Goal: Task Accomplishment & Management: Use online tool/utility

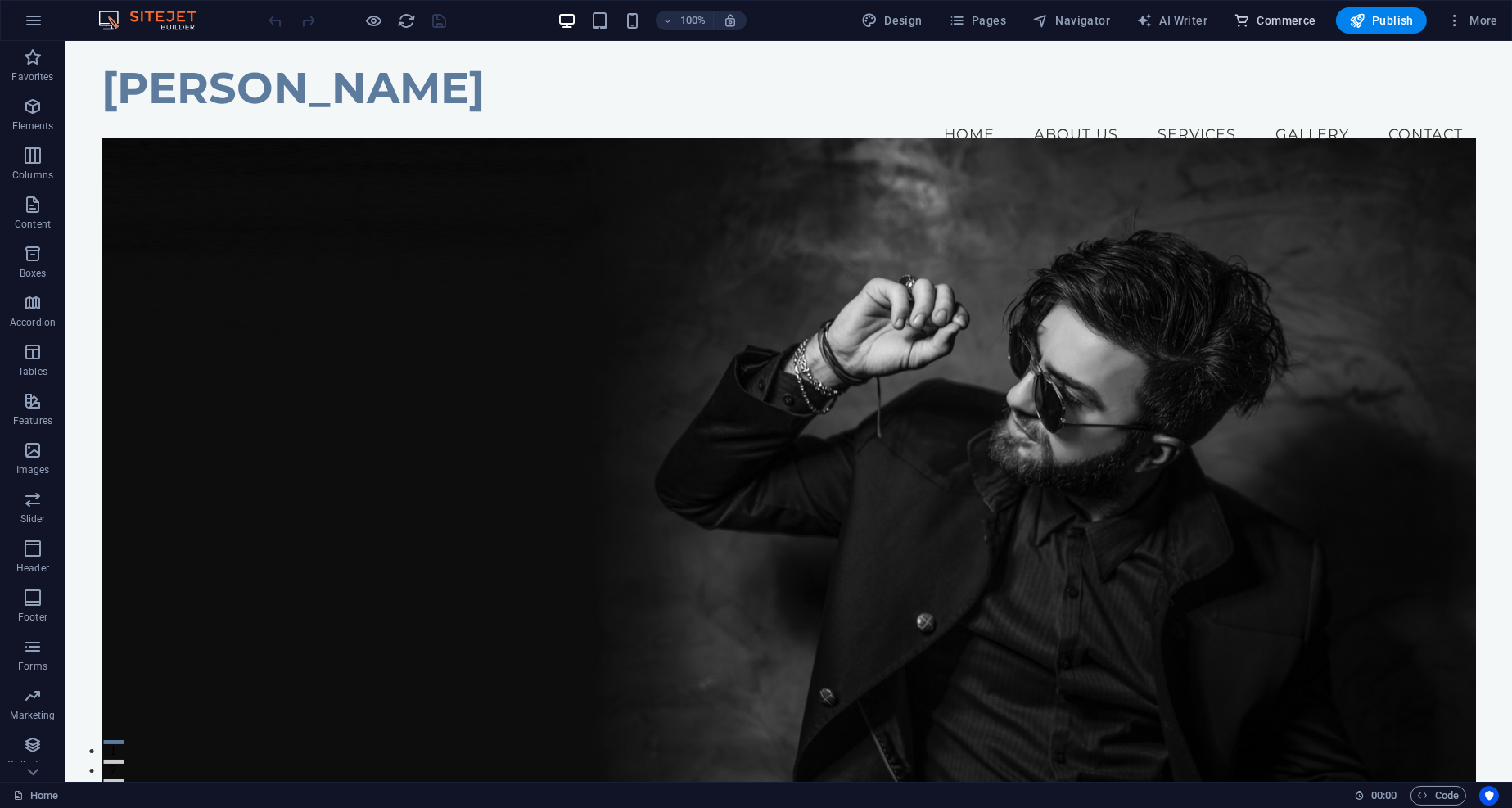
click at [1253, 15] on span "Commerce" at bounding box center [1275, 20] width 83 height 17
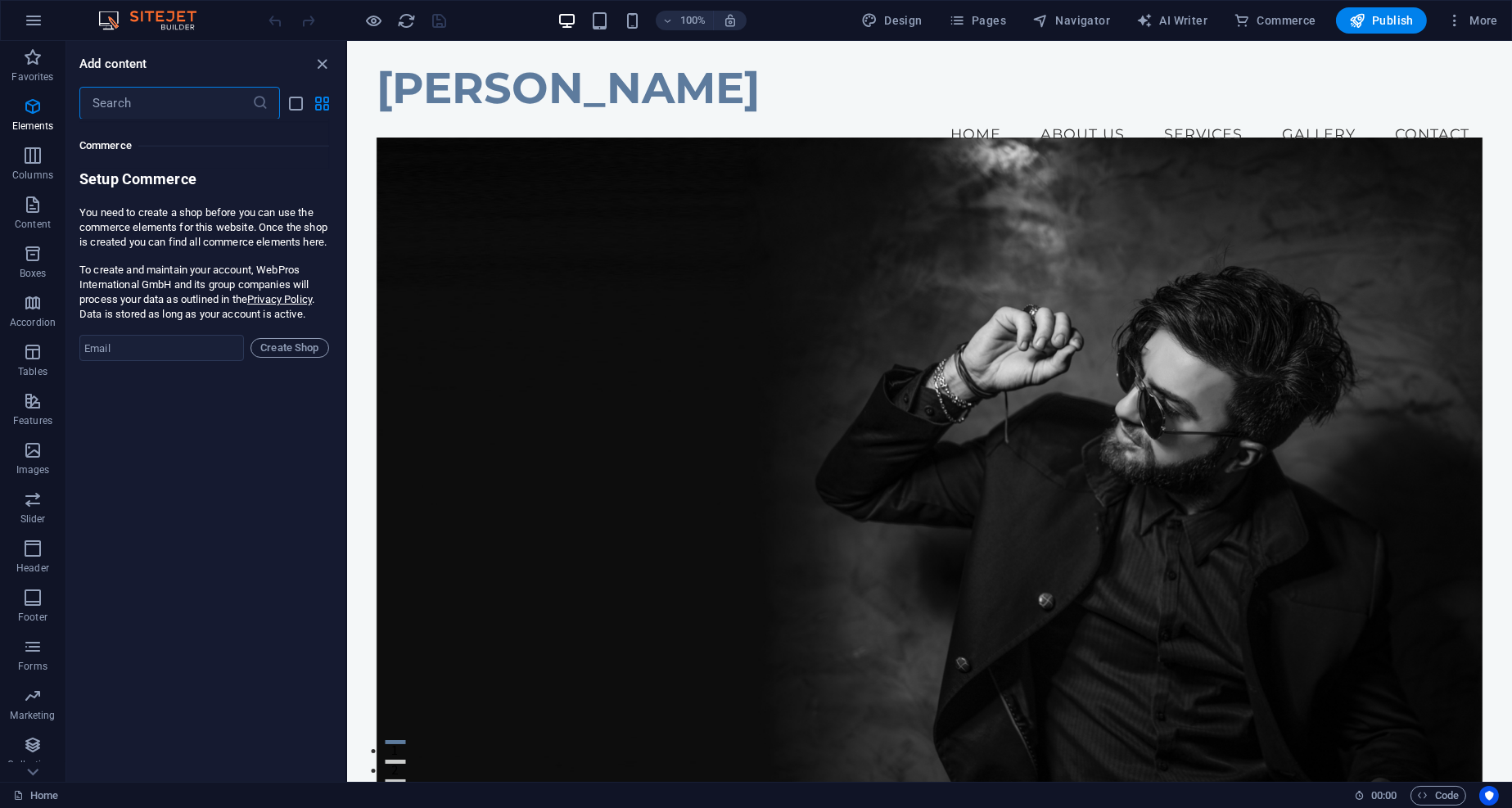
scroll to position [15767, 0]
click at [218, 361] on input "email" at bounding box center [161, 348] width 165 height 26
click at [196, 356] on input "email" at bounding box center [161, 348] width 165 height 26
type input "[EMAIL_ADDRESS][DOMAIN_NAME]"
click at [283, 349] on span "Create Shop" at bounding box center [289, 348] width 64 height 20
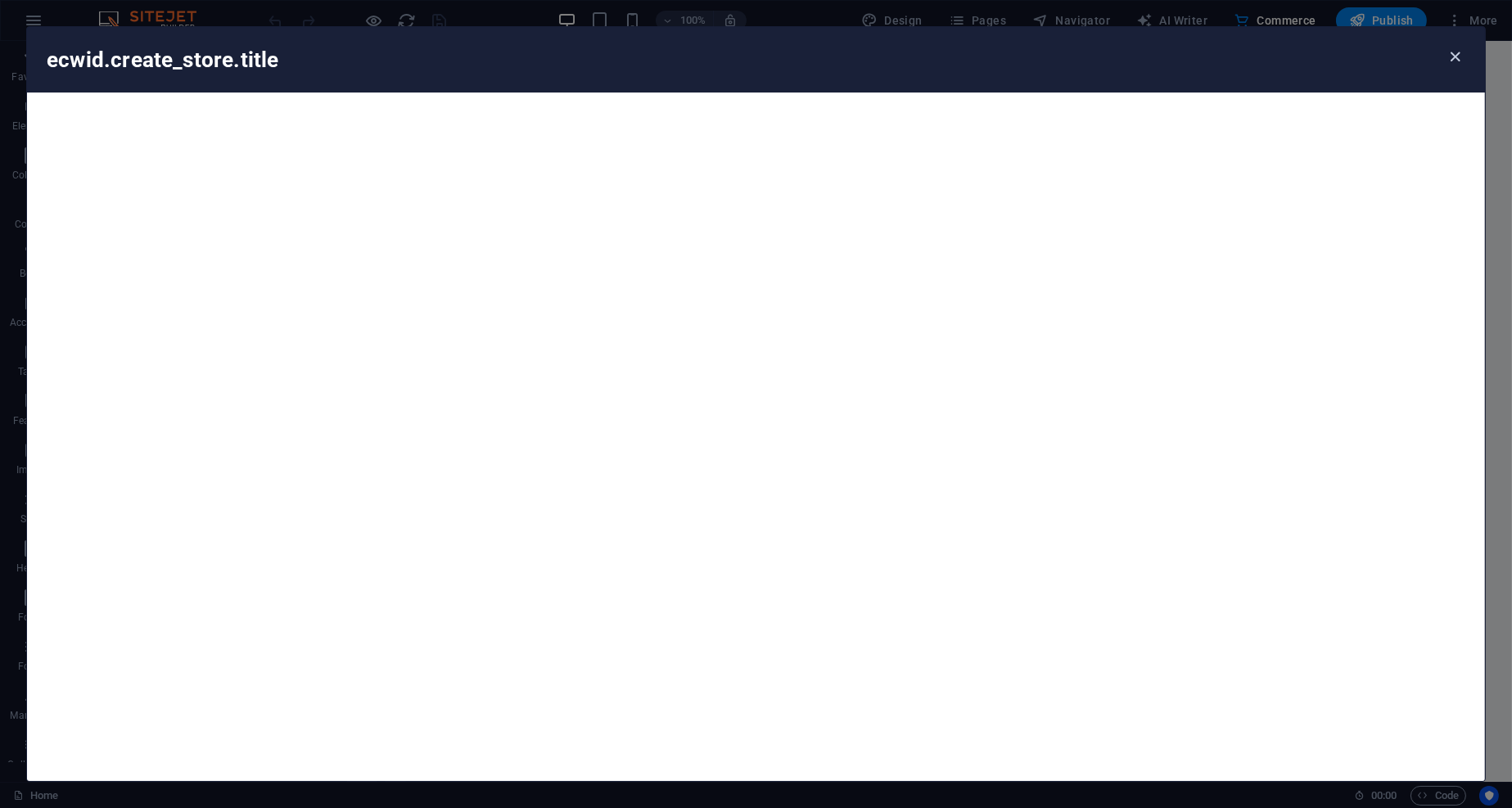
click at [1455, 55] on icon "button" at bounding box center [1456, 57] width 19 height 19
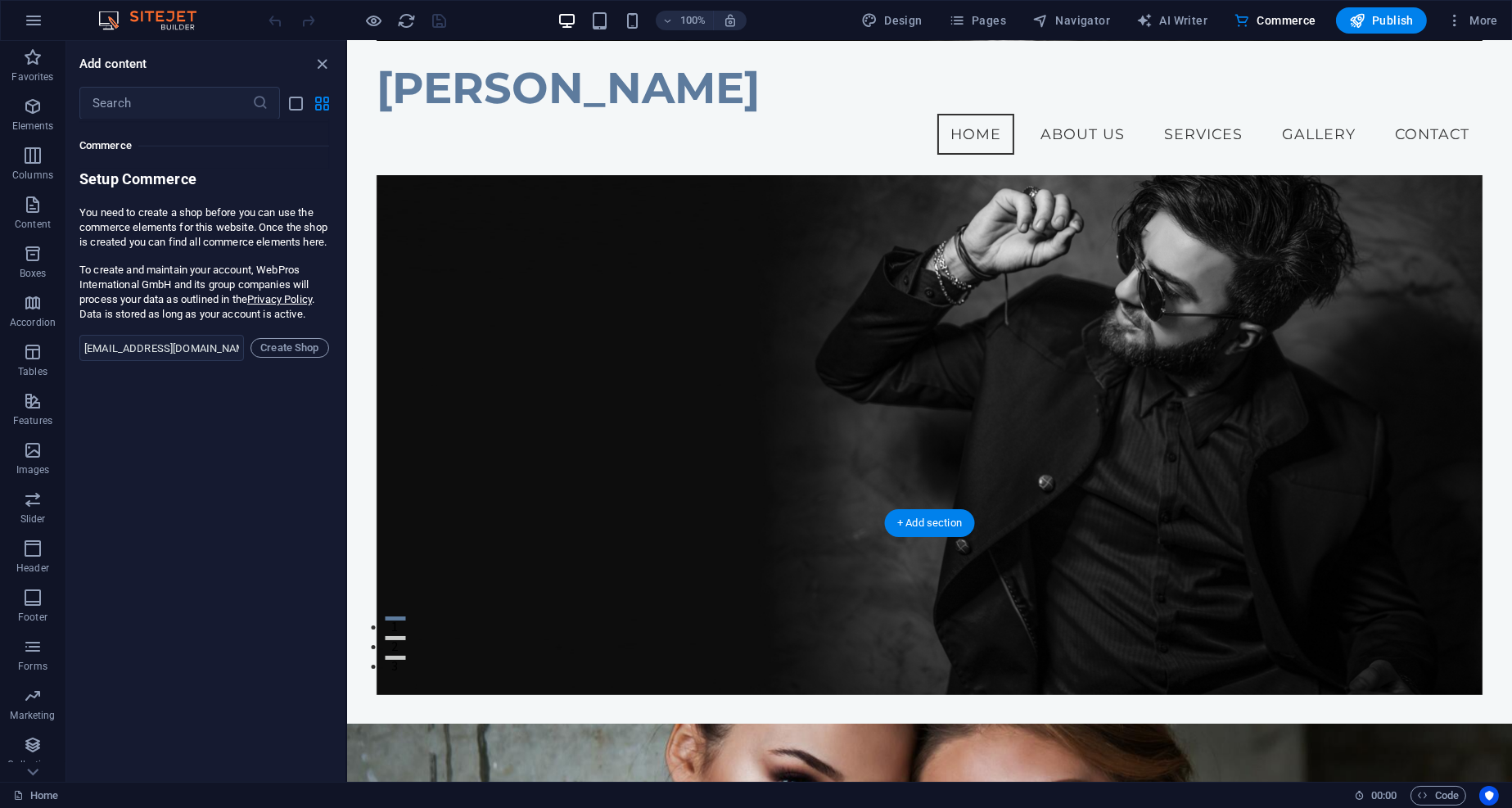
scroll to position [110, 0]
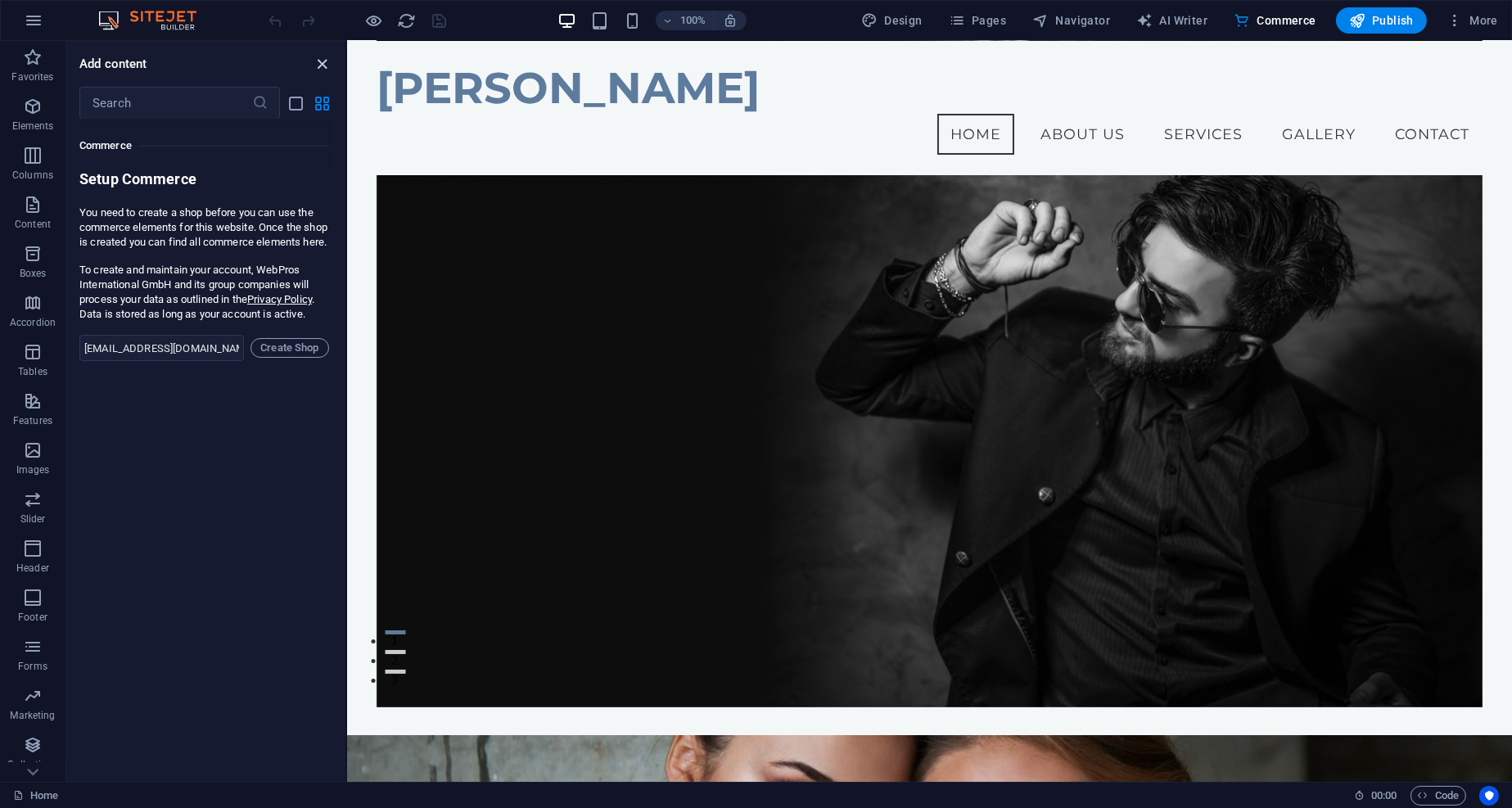
click at [321, 57] on icon "close panel" at bounding box center [324, 65] width 19 height 19
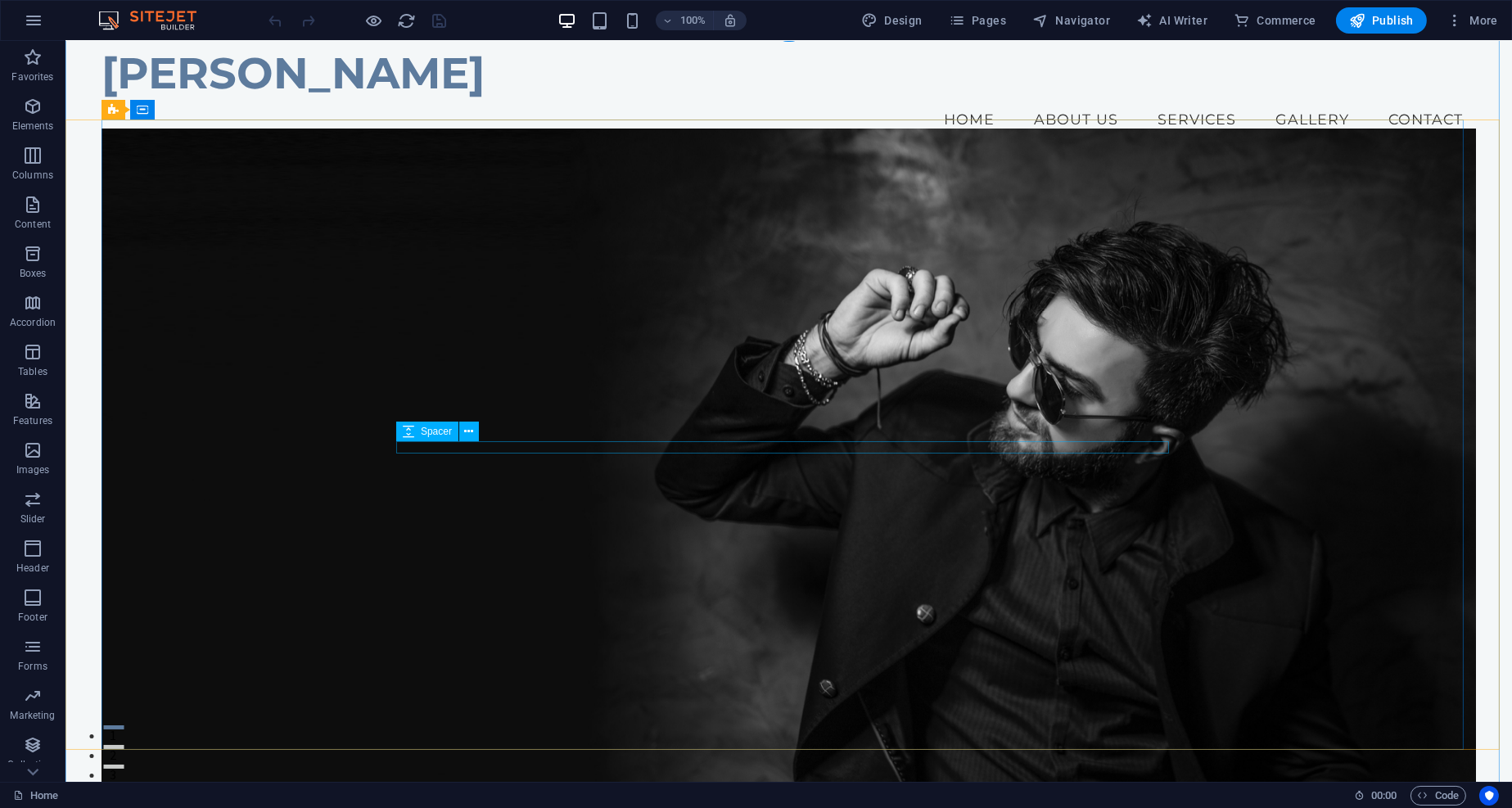
scroll to position [0, 0]
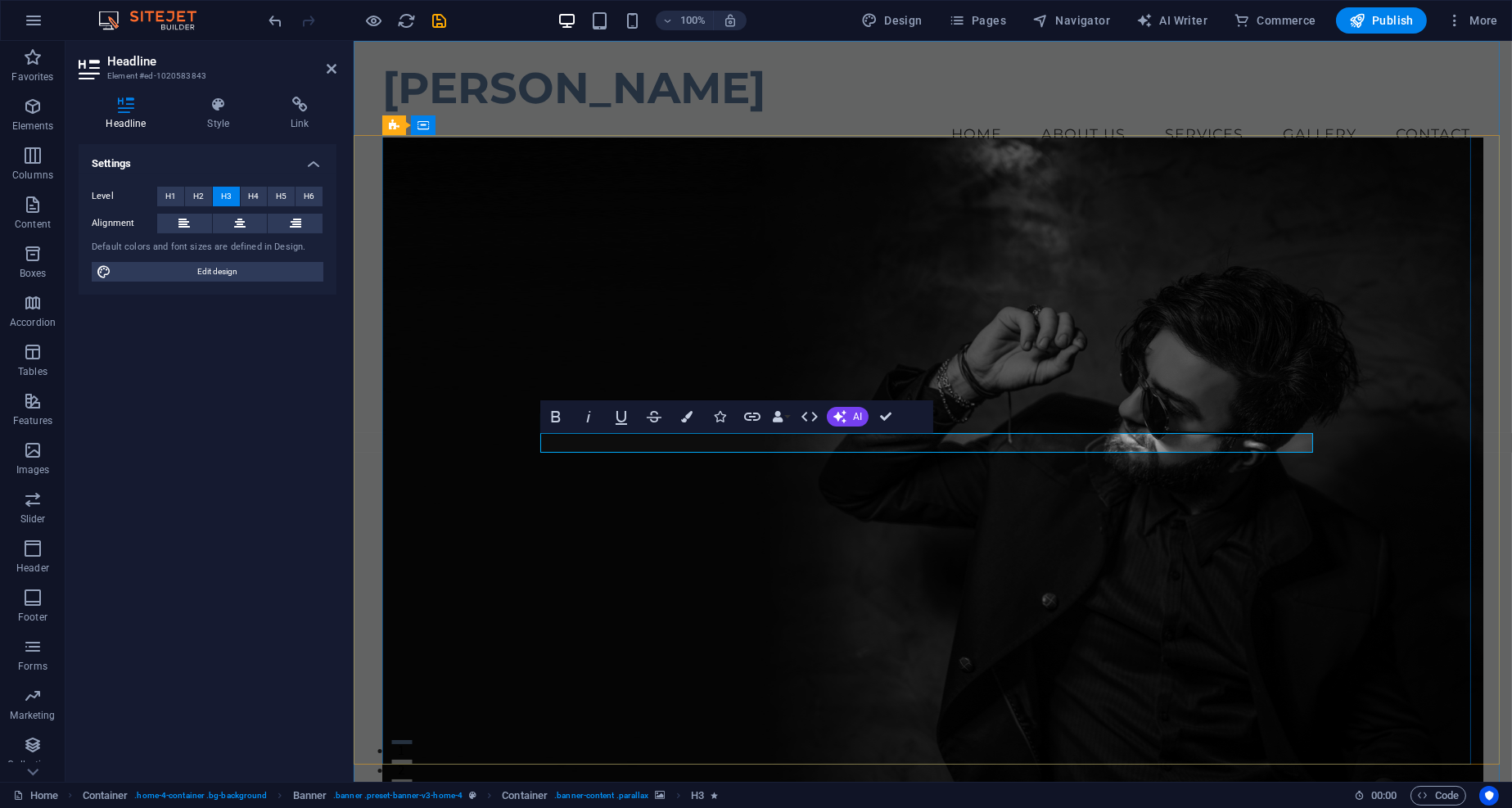
click at [197, 200] on span "H2" at bounding box center [199, 196] width 10 height 20
click at [235, 214] on icon at bounding box center [240, 223] width 11 height 20
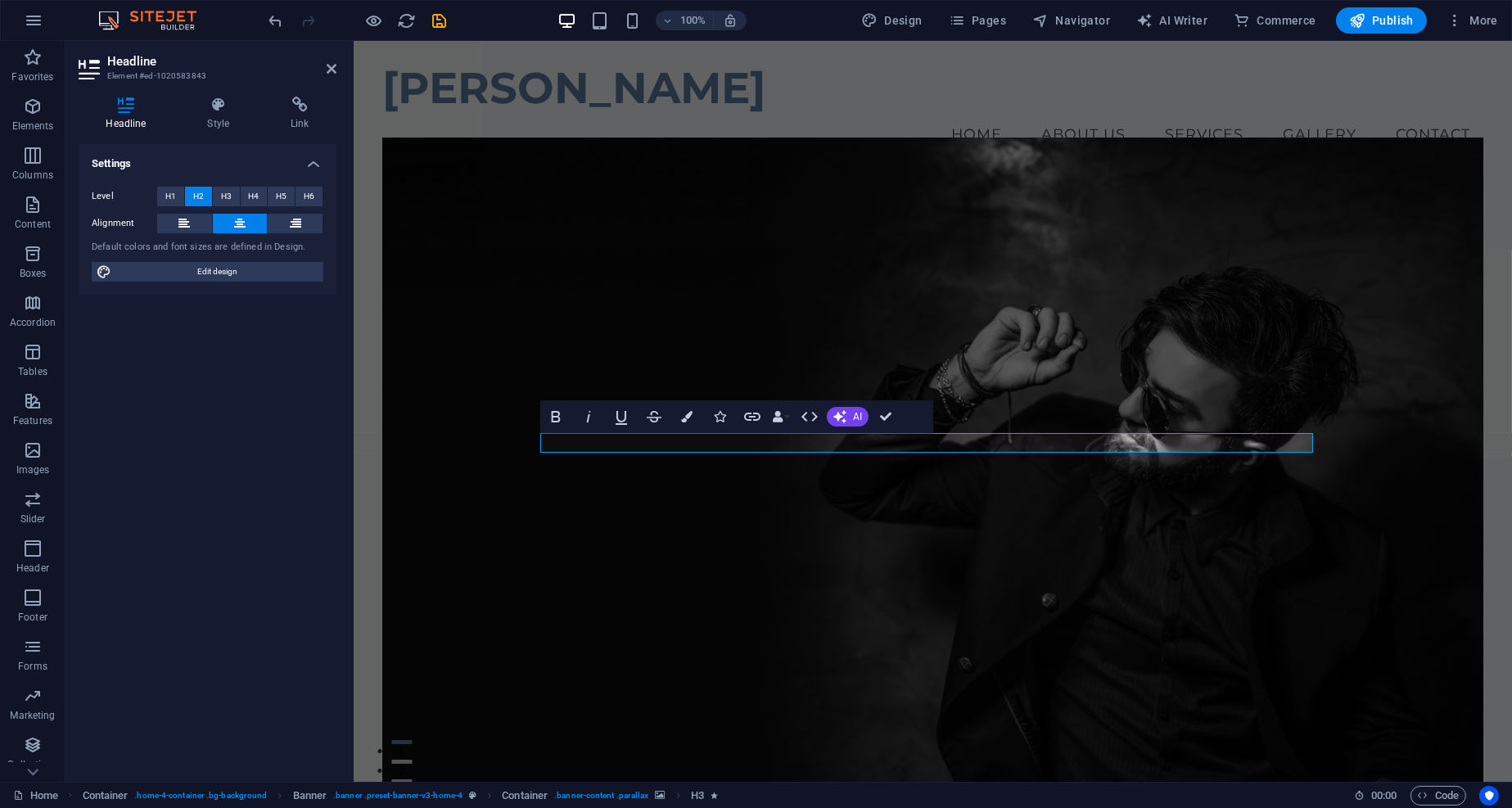
click at [262, 377] on div "Settings Level H1 H2 H3 H4 H5 H6 Alignment Default colors and font sizes are de…" at bounding box center [208, 456] width 258 height 624
click at [759, 550] on figure at bounding box center [932, 475] width 1100 height 676
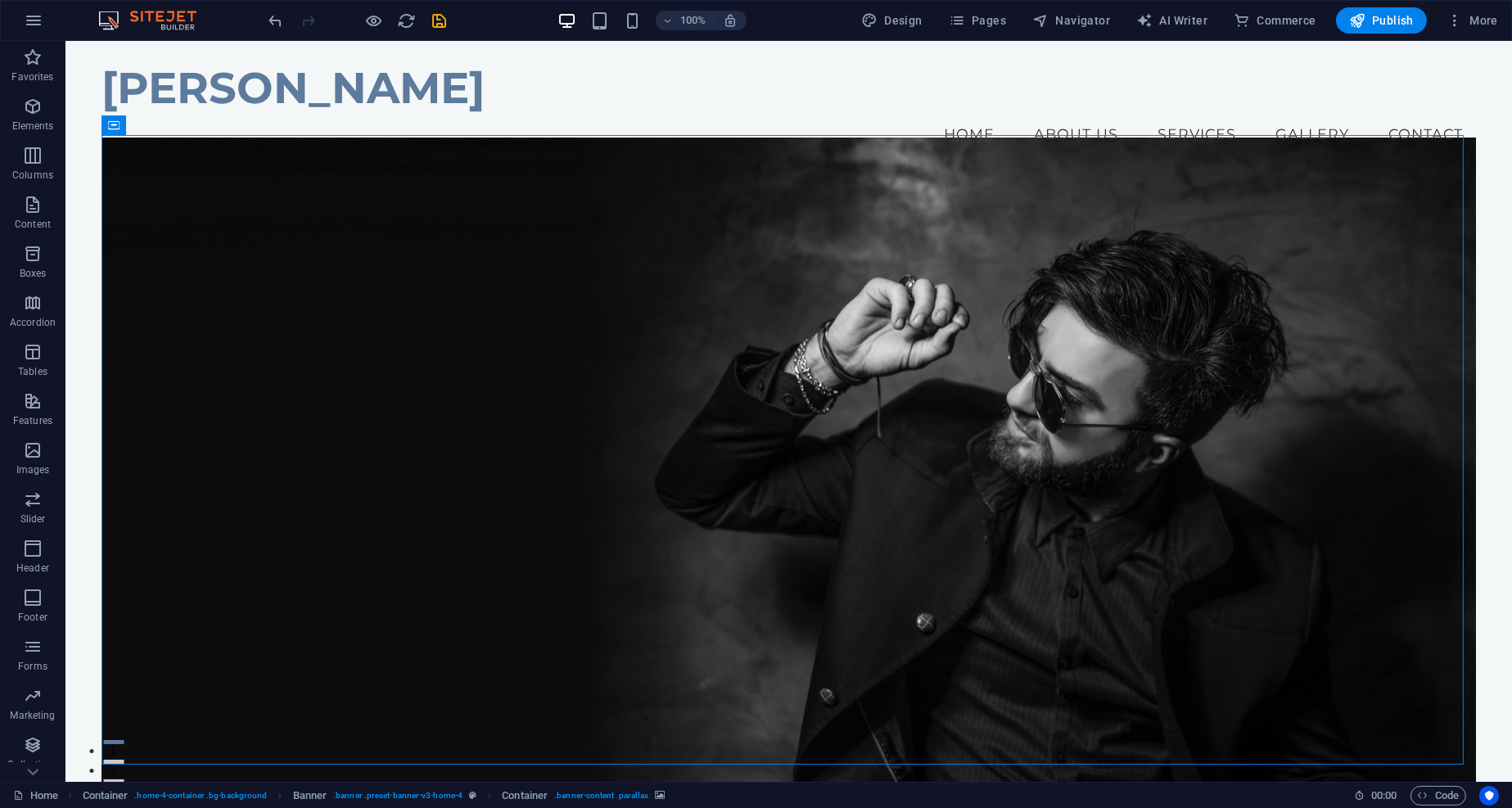
click at [759, 550] on figure at bounding box center [788, 475] width 1374 height 676
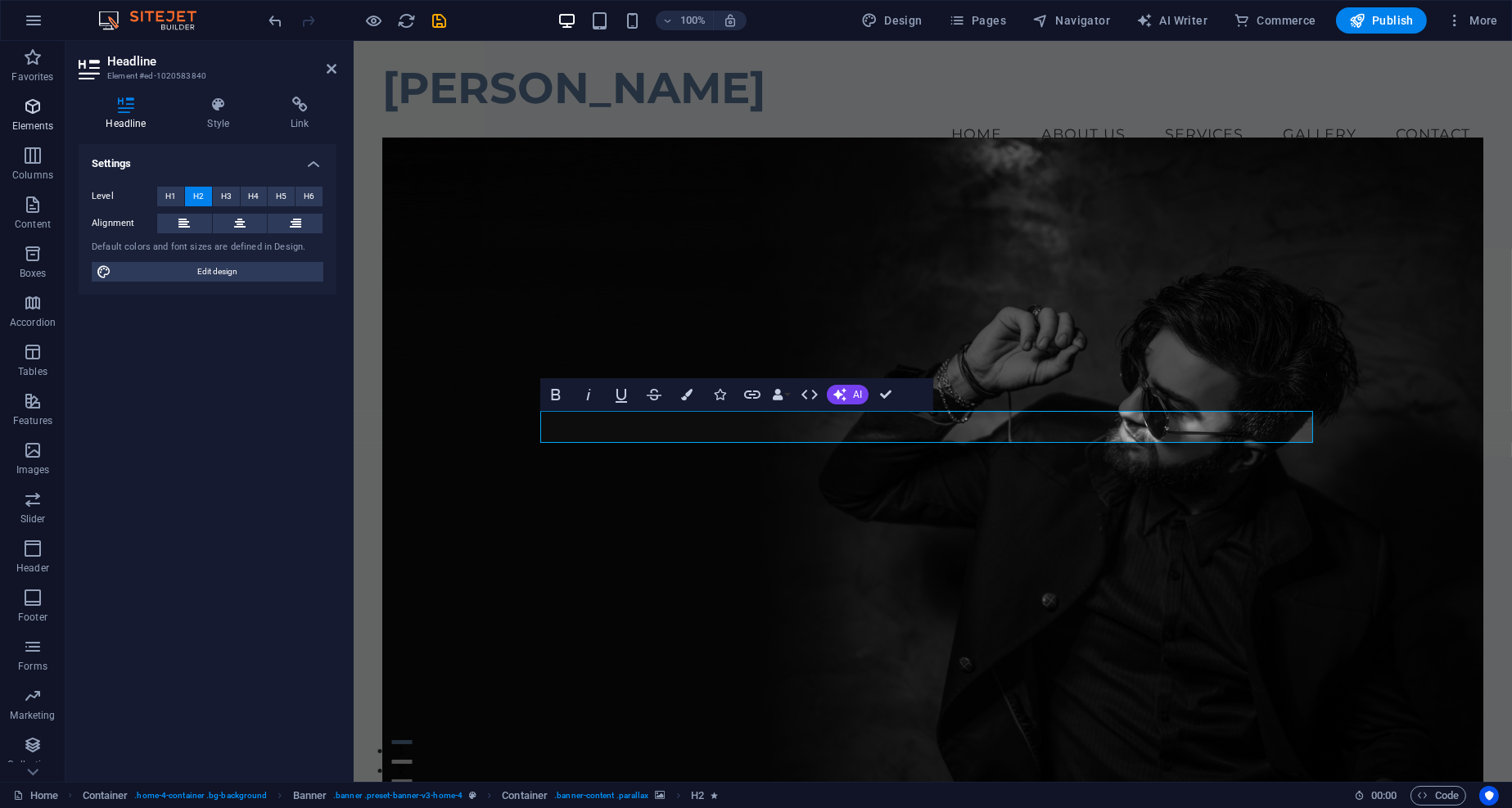
click at [40, 119] on p "Elements" at bounding box center [33, 126] width 42 height 13
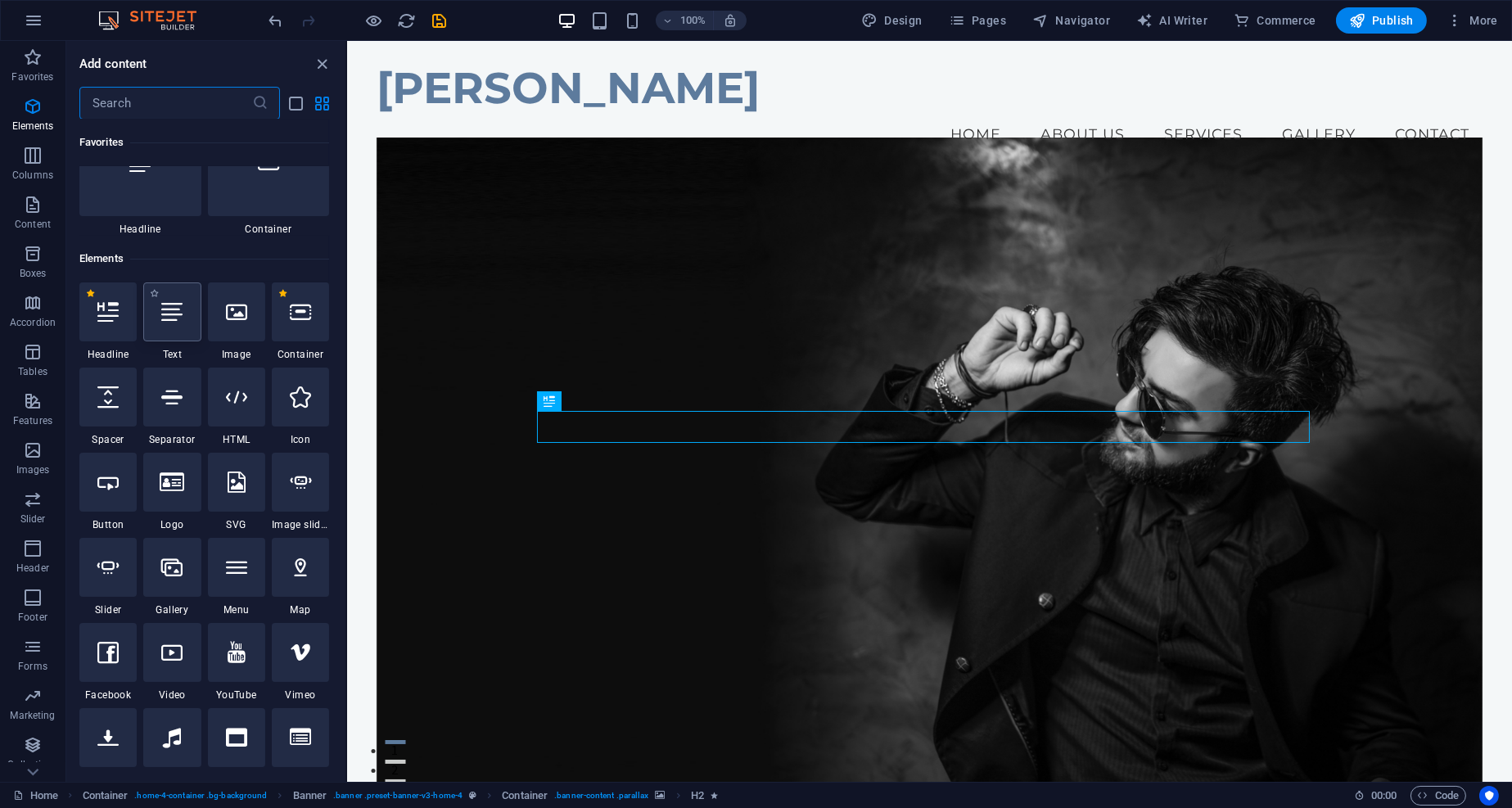
scroll to position [53, 0]
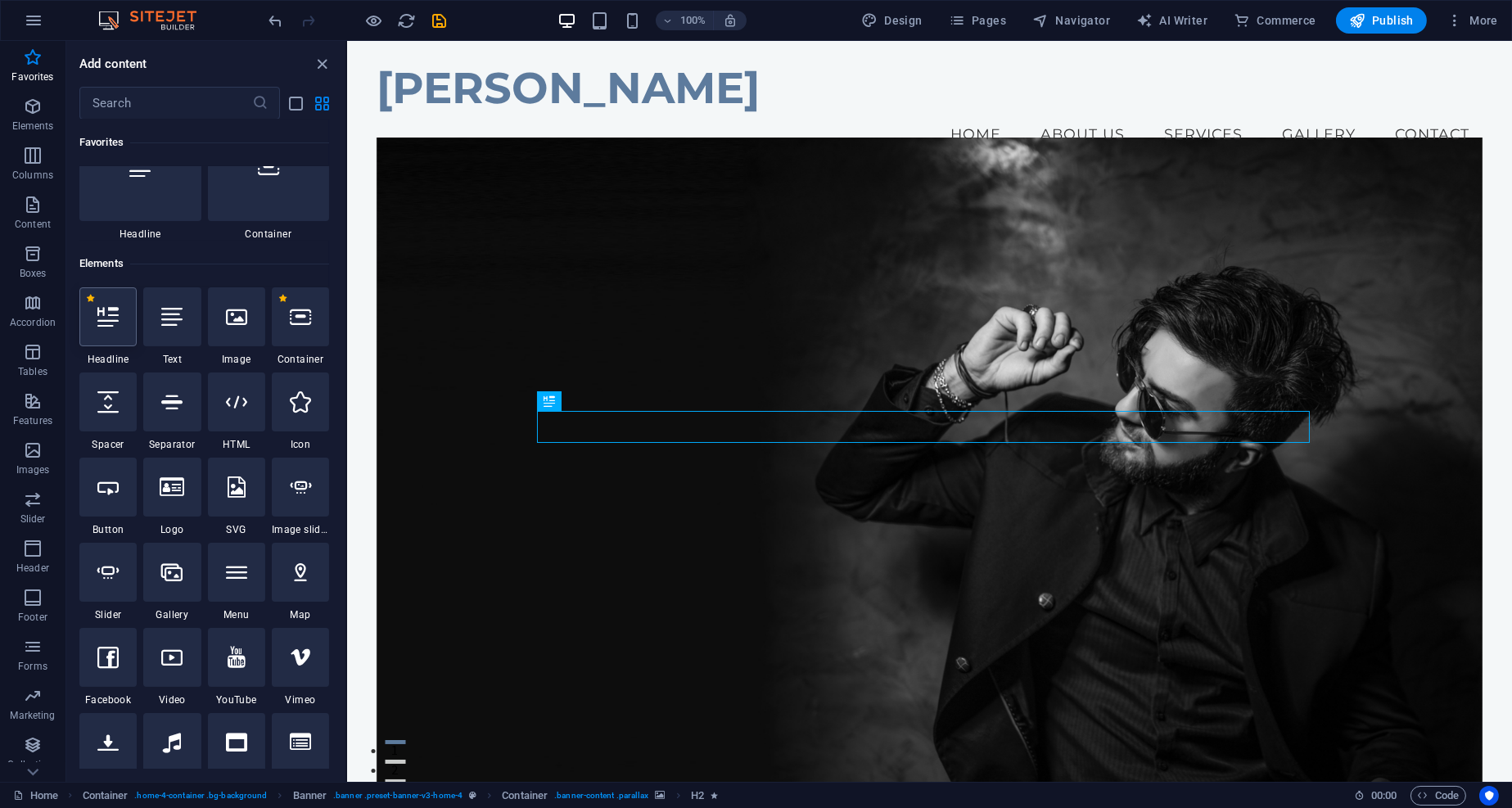
click at [115, 335] on div at bounding box center [108, 317] width 58 height 59
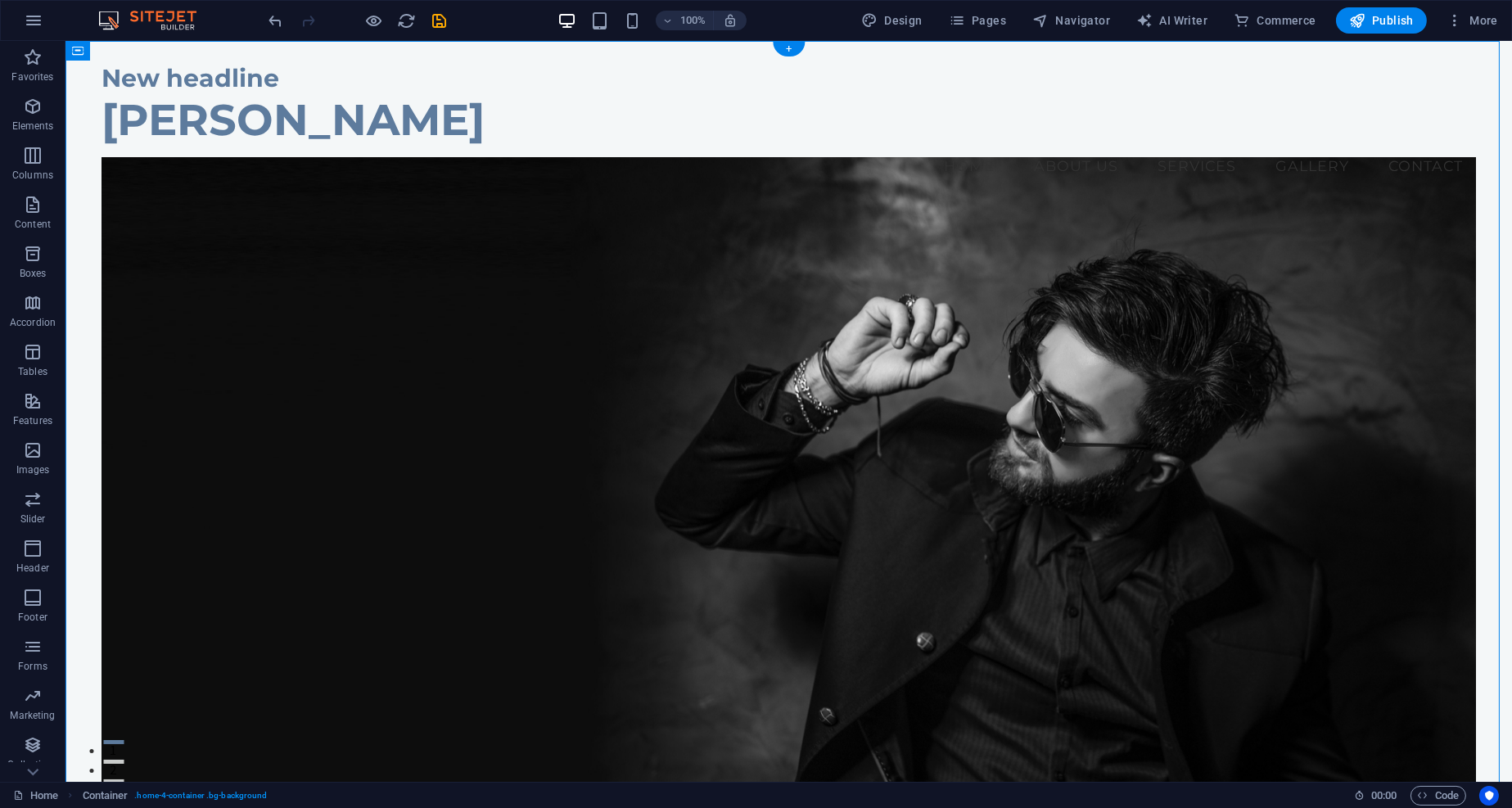
drag, startPoint x: 432, startPoint y: 87, endPoint x: 744, endPoint y: 473, distance: 496.3
click at [284, 65] on div "New headline" at bounding box center [788, 78] width 1374 height 32
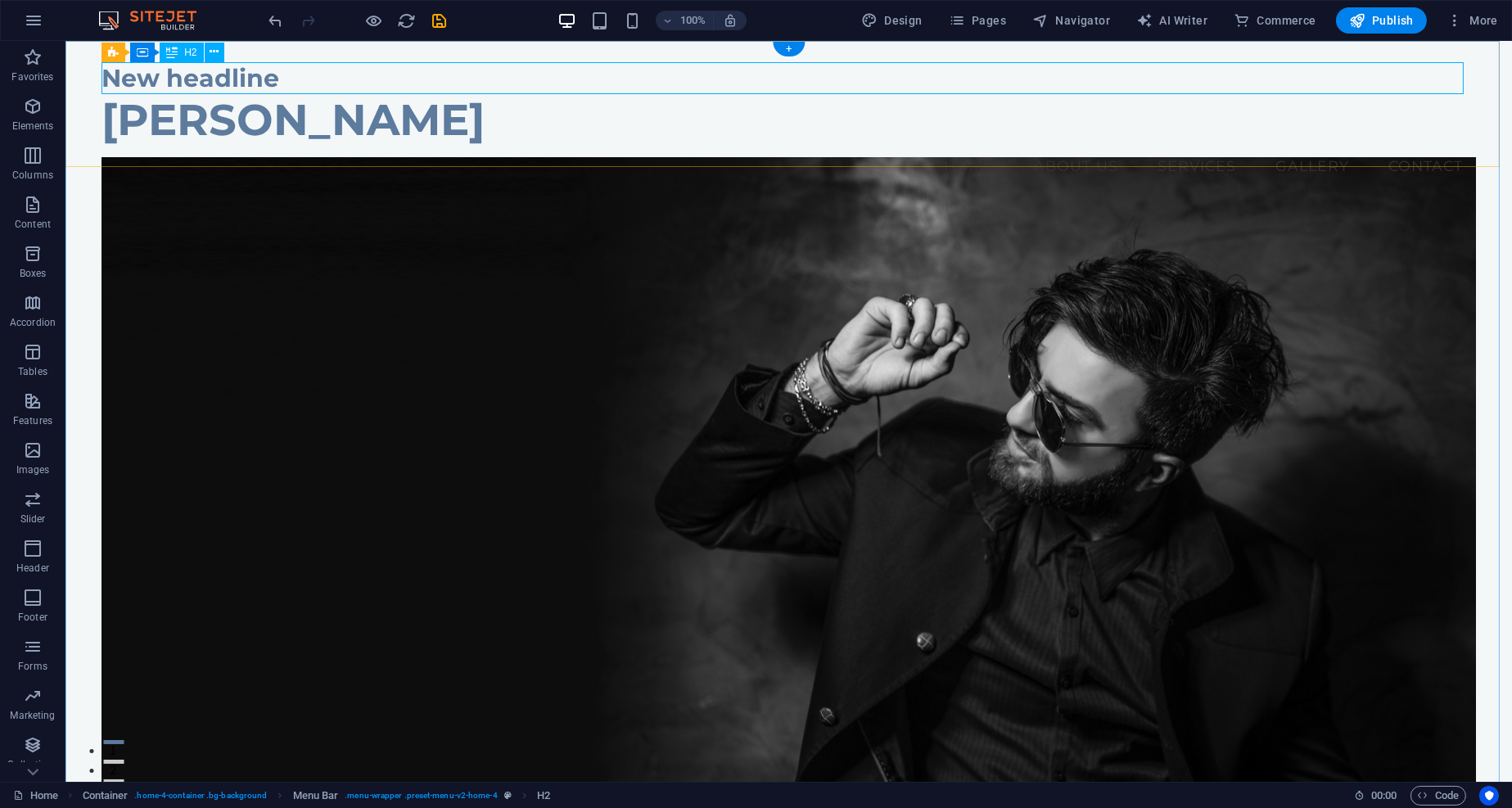
drag, startPoint x: 275, startPoint y: 91, endPoint x: 187, endPoint y: 78, distance: 89.0
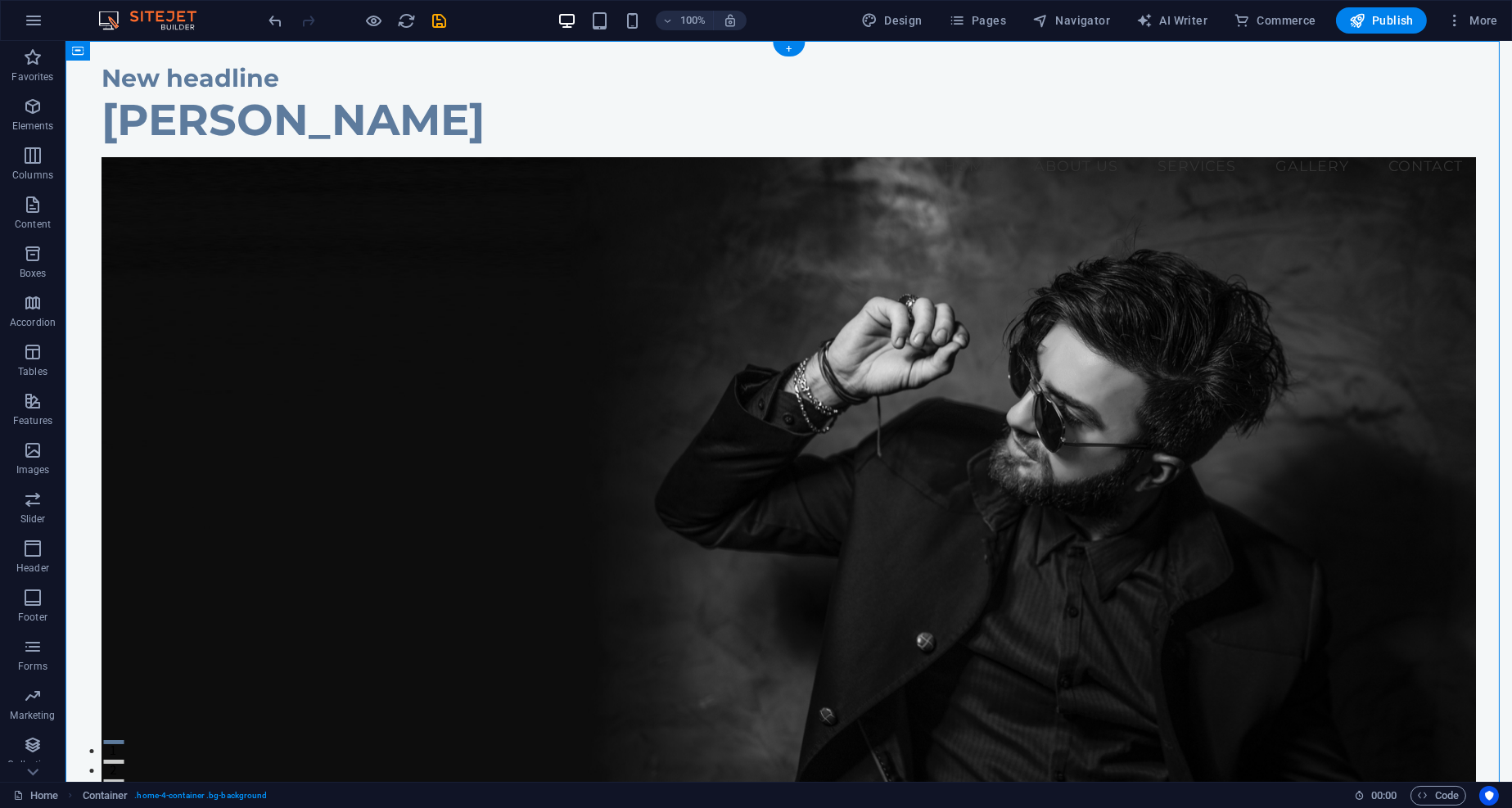
drag, startPoint x: 187, startPoint y: 91, endPoint x: 123, endPoint y: 64, distance: 69.5
drag, startPoint x: 157, startPoint y: 91, endPoint x: 226, endPoint y: 277, distance: 198.4
click at [147, 57] on icon at bounding box center [150, 51] width 9 height 17
click at [84, 53] on div "Container" at bounding box center [102, 51] width 73 height 20
click at [149, 45] on icon at bounding box center [150, 51] width 9 height 17
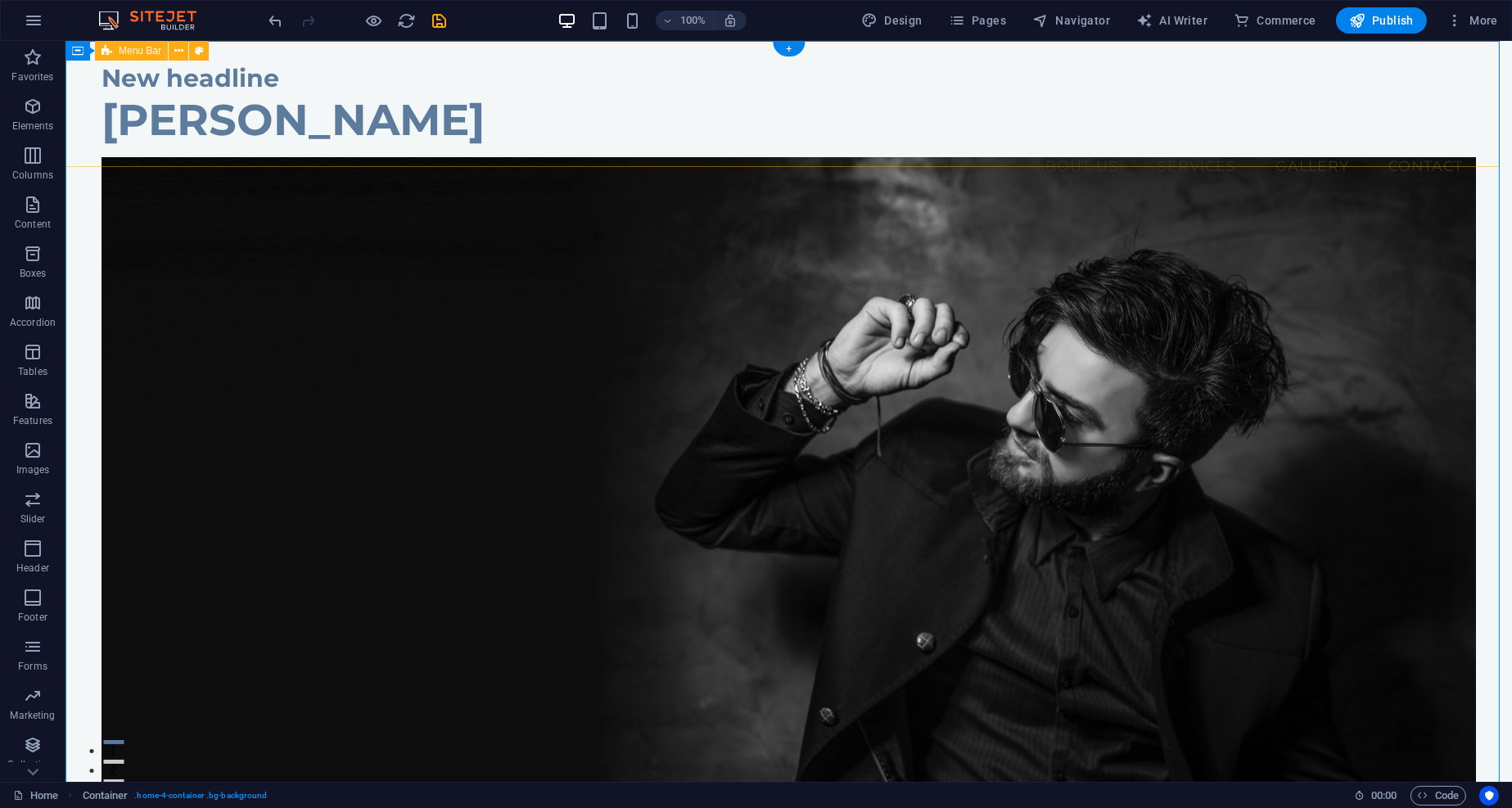
click at [126, 154] on div "New headline [PERSON_NAME] Menu Home About Us Services Gallery Contact" at bounding box center [788, 124] width 1447 height 166
click at [208, 71] on div "New headline" at bounding box center [788, 78] width 1374 height 32
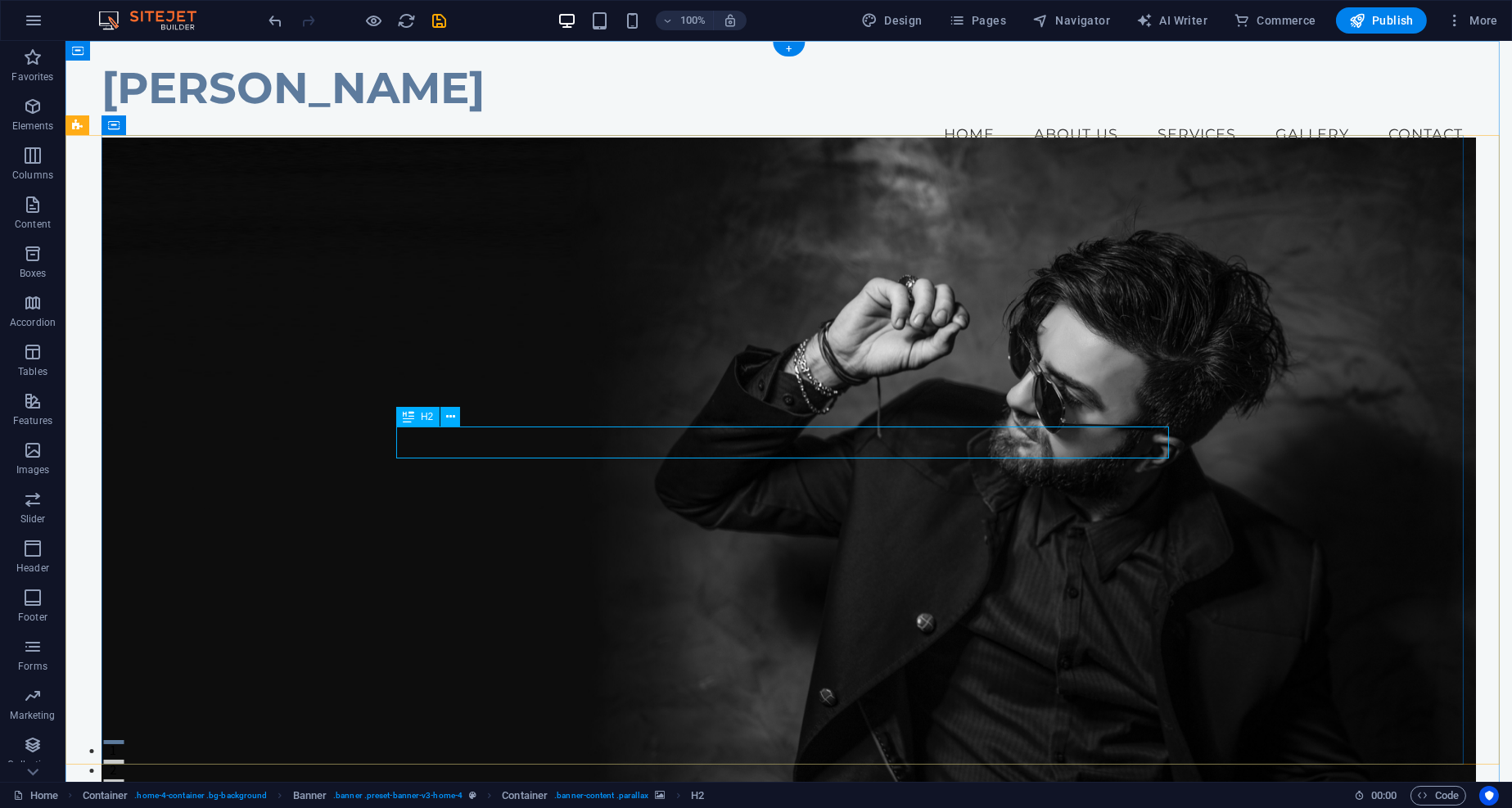
click at [190, 445] on figure at bounding box center [788, 475] width 1374 height 676
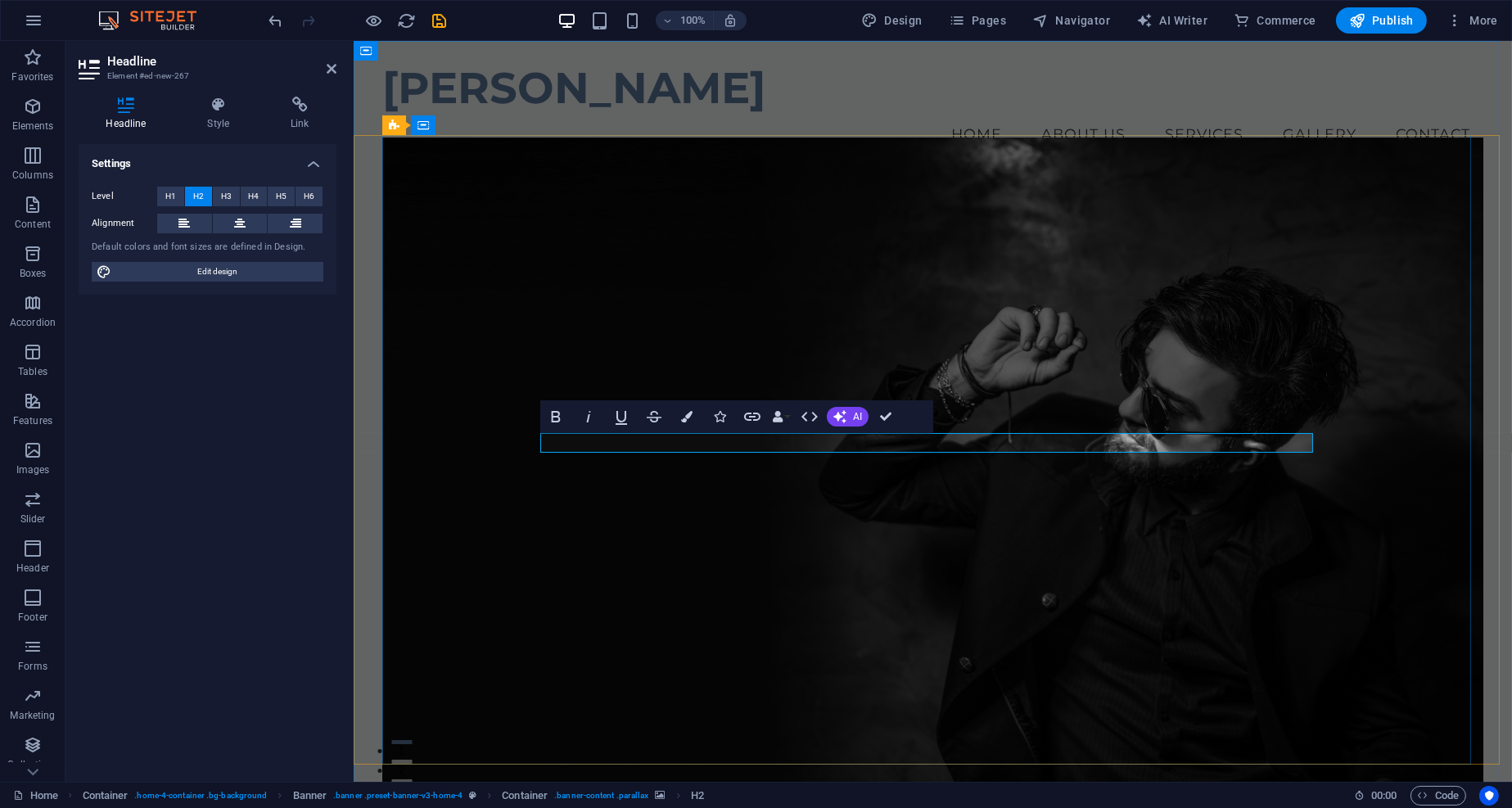
click at [688, 411] on icon "button" at bounding box center [686, 416] width 11 height 11
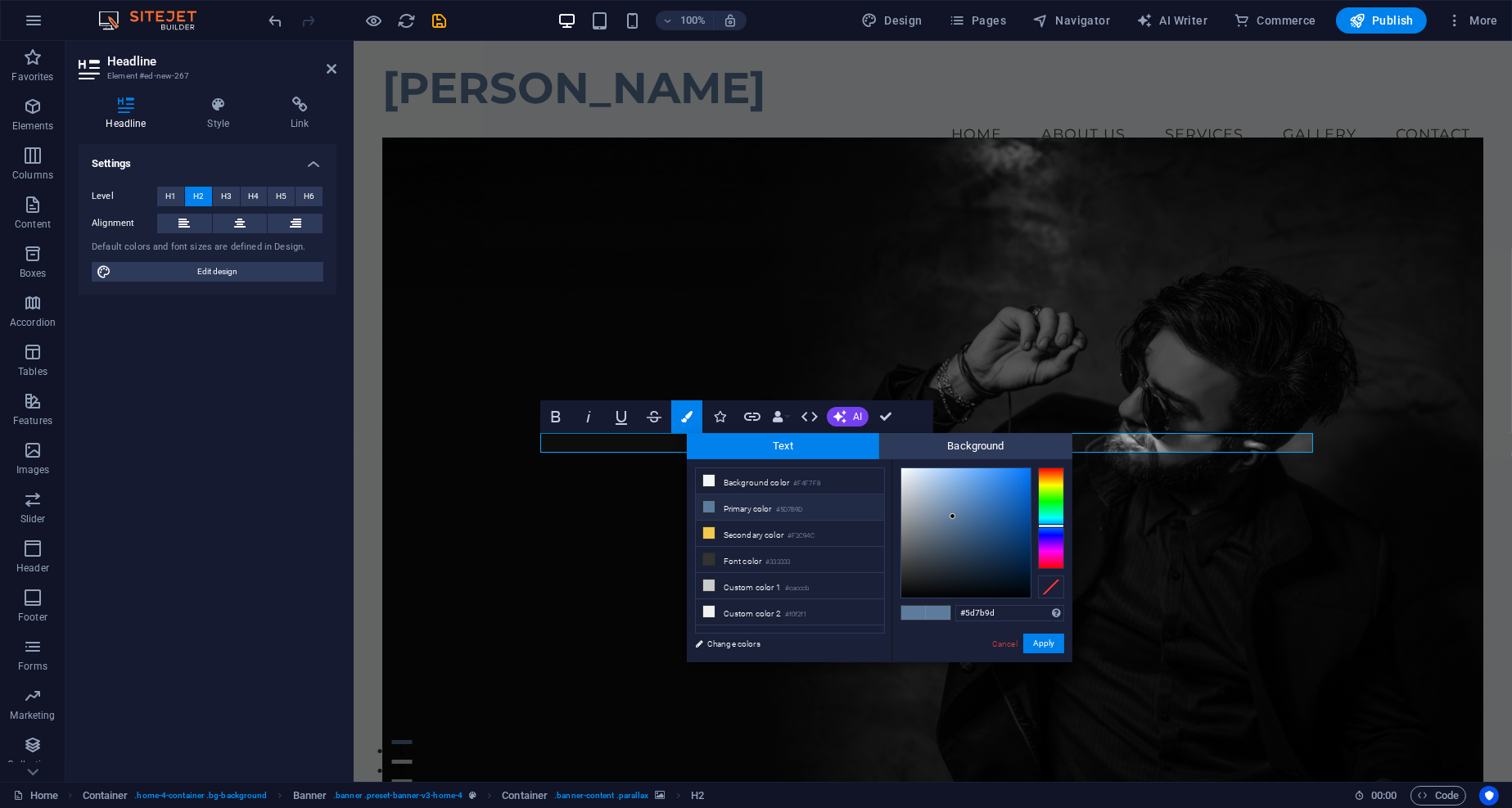
type input "#cad2db"
click at [910, 485] on div at bounding box center [966, 533] width 129 height 129
click at [1044, 642] on button "Apply" at bounding box center [1044, 643] width 41 height 20
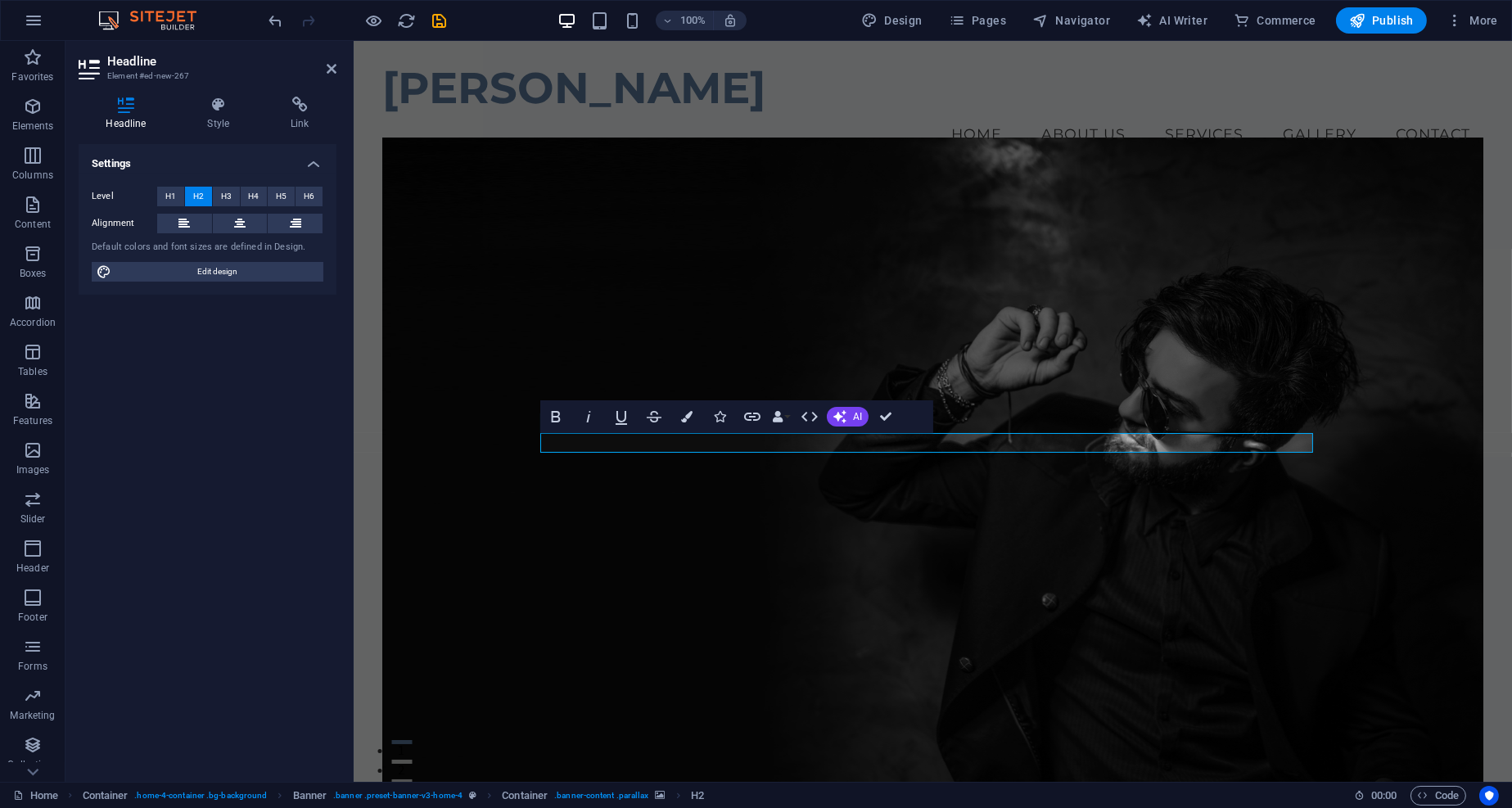
click at [1043, 602] on figure at bounding box center [932, 475] width 1100 height 676
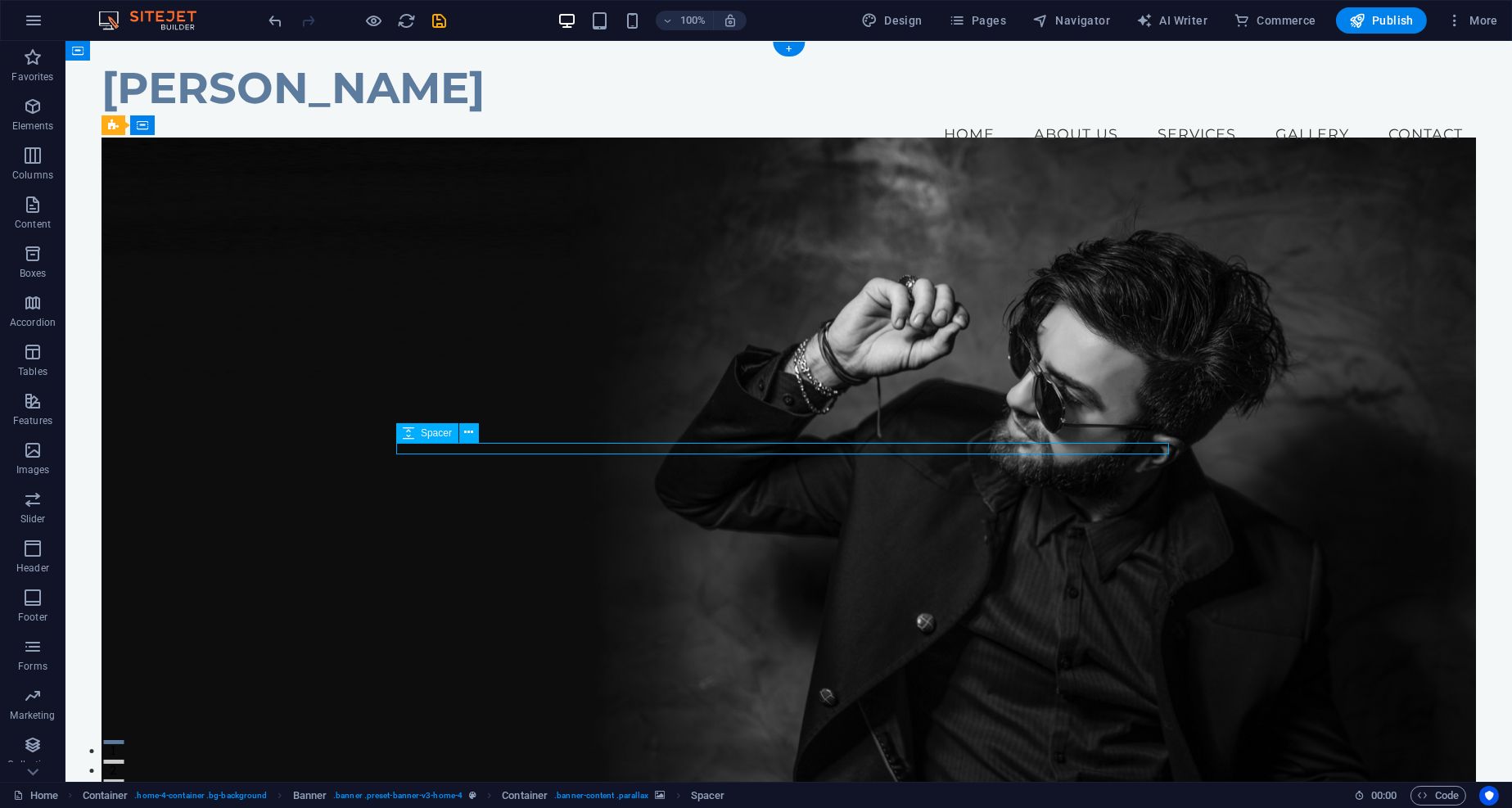
select select "px"
